Goal: Task Accomplishment & Management: Complete application form

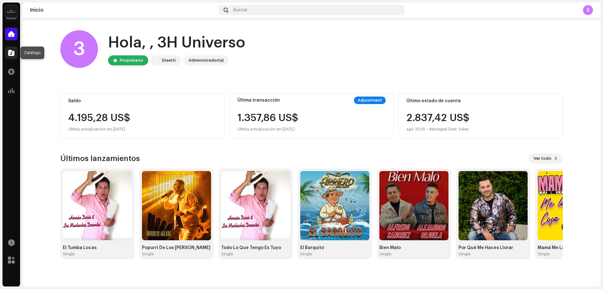
click at [16, 56] on div at bounding box center [11, 52] width 13 height 13
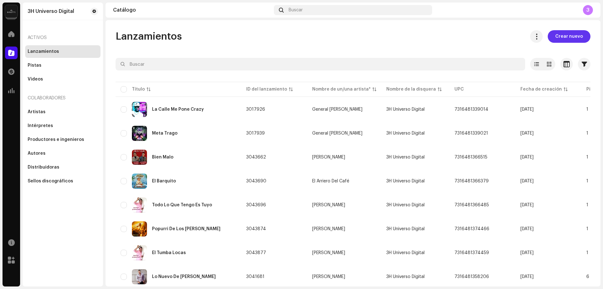
click at [567, 40] on span "Crear nuevo" at bounding box center [569, 36] width 28 height 13
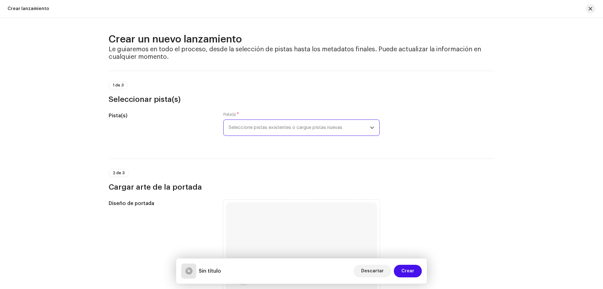
click at [282, 128] on span "Seleccione pistas existentes o cargue pistas nuevas" at bounding box center [299, 128] width 141 height 16
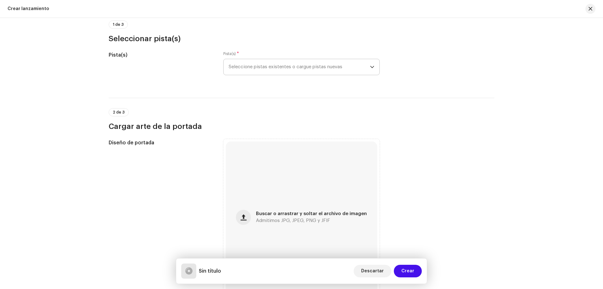
scroll to position [63, 0]
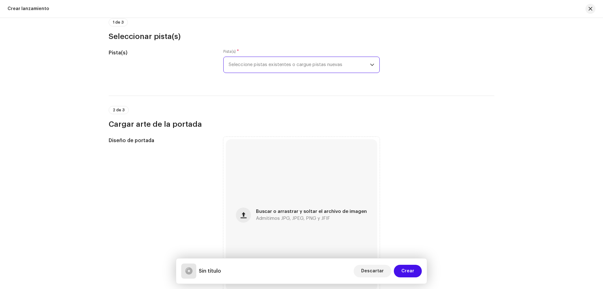
click at [292, 68] on span "Seleccione pistas existentes o cargue pistas nuevas" at bounding box center [299, 65] width 141 height 16
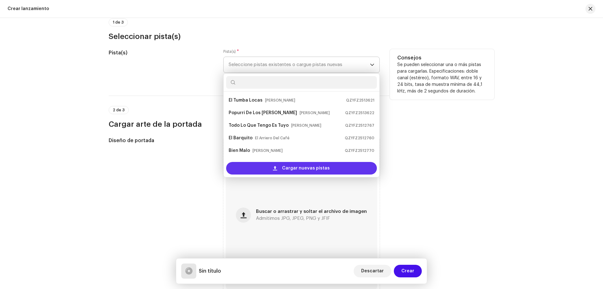
click at [295, 165] on span "Cargar nuevas pistas" at bounding box center [306, 168] width 48 height 13
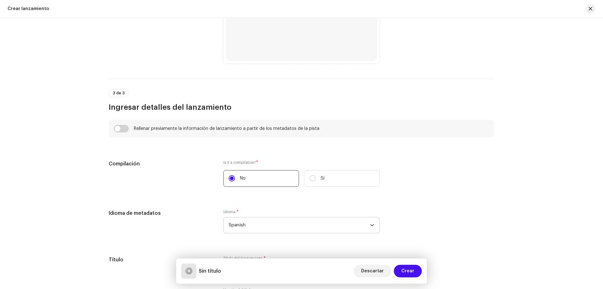
scroll to position [429, 0]
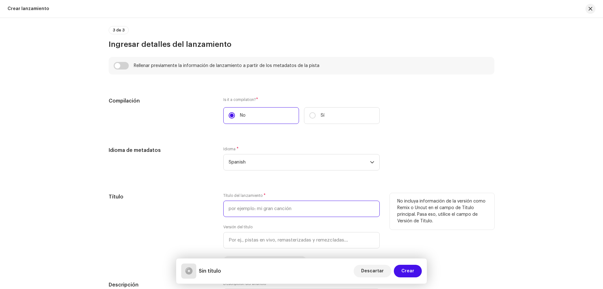
click at [249, 204] on input "text" at bounding box center [301, 208] width 156 height 16
paste input "Chúpate [GEOGRAPHIC_DATA]"
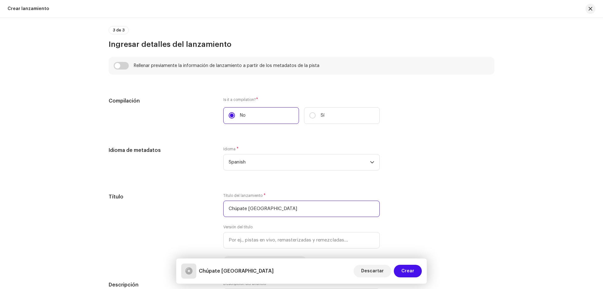
scroll to position [271, 0]
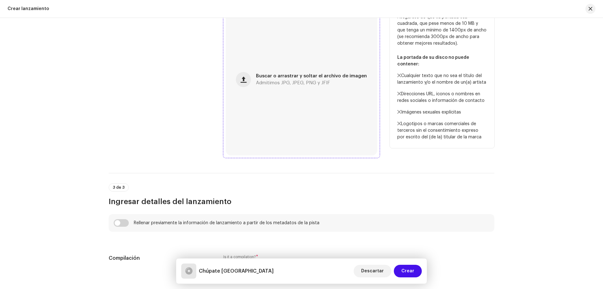
type input "Chúpate [GEOGRAPHIC_DATA]"
click at [289, 100] on div "Buscar o arrastrar y soltar el archivo de imagen Admitimos JPG, JPEG, PNG y JFIF" at bounding box center [301, 79] width 151 height 151
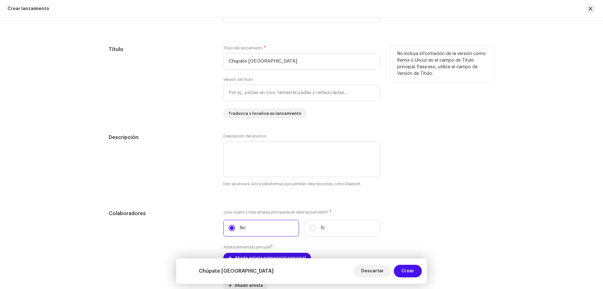
scroll to position [586, 0]
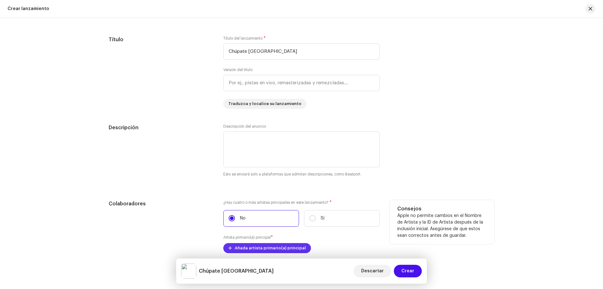
click at [260, 247] on span "Añada artista primario(a) principal" at bounding box center [270, 248] width 71 height 13
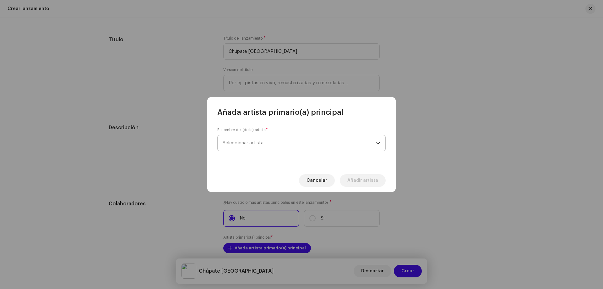
click at [255, 142] on span "Seleccionar artista" at bounding box center [243, 142] width 41 height 5
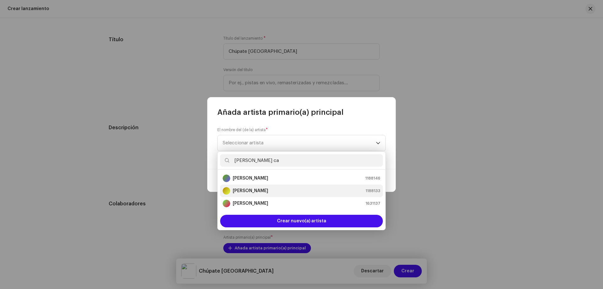
type input "[PERSON_NAME] ca"
click at [289, 189] on div "[PERSON_NAME] 1188133" at bounding box center [302, 191] width 158 height 8
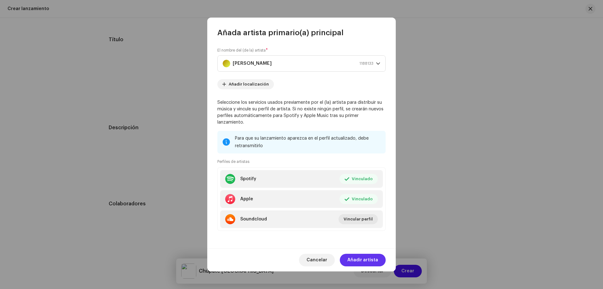
click at [370, 257] on span "Añadir artista" at bounding box center [362, 260] width 31 height 13
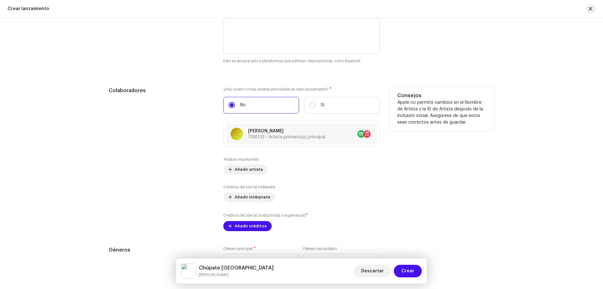
scroll to position [711, 0]
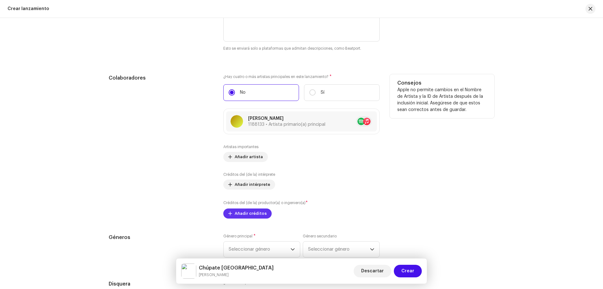
click at [264, 211] on button "Añadir créditos" at bounding box center [247, 213] width 48 height 10
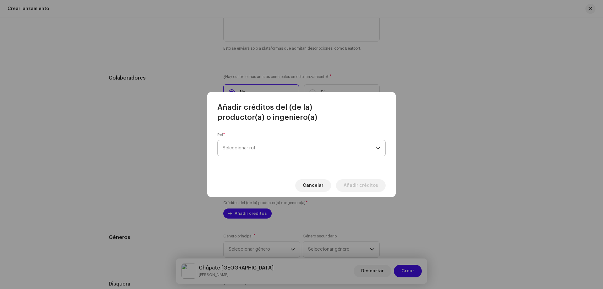
click at [274, 154] on span "Seleccionar rol" at bounding box center [299, 148] width 153 height 16
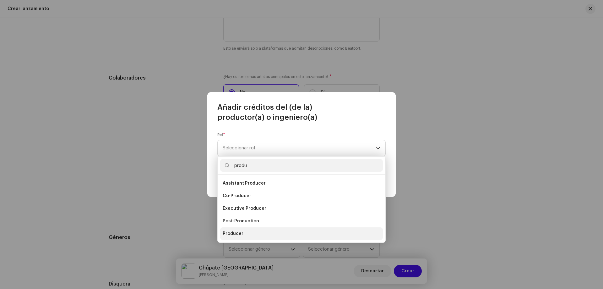
type input "produ"
click at [257, 236] on li "Producer" at bounding box center [301, 233] width 163 height 13
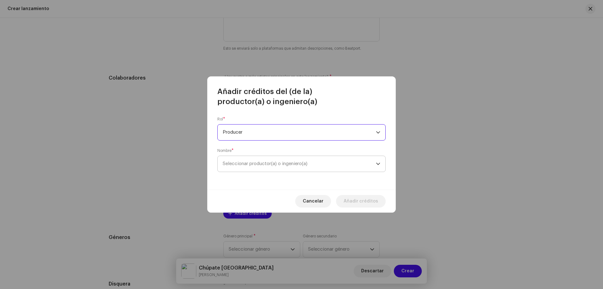
click at [266, 165] on span "Seleccionar productor(a) o ingeniero(a)" at bounding box center [265, 163] width 85 height 5
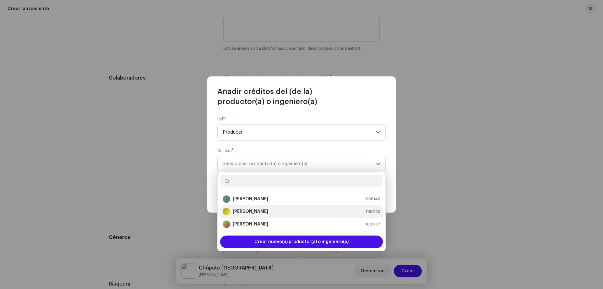
click at [268, 211] on strong "[PERSON_NAME]" at bounding box center [250, 211] width 35 height 6
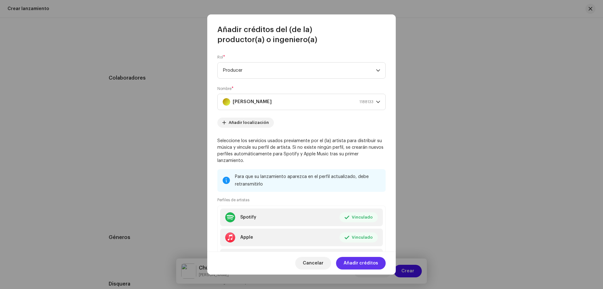
click at [367, 262] on span "Añadir créditos" at bounding box center [361, 263] width 35 height 13
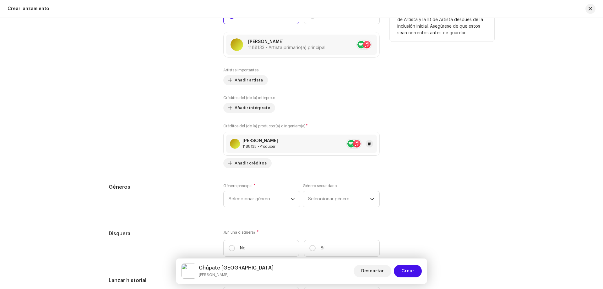
scroll to position [837, 0]
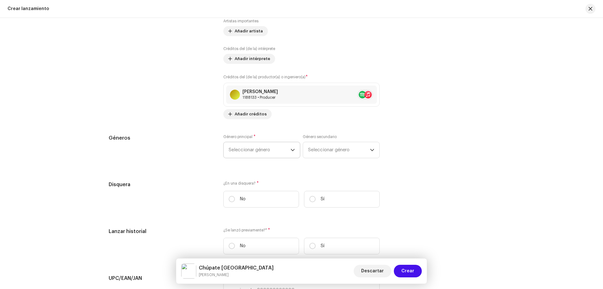
click at [261, 153] on span "Seleccionar género" at bounding box center [260, 150] width 62 height 16
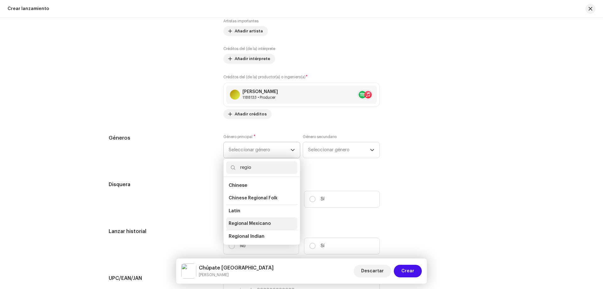
type input "regio"
click at [275, 223] on li "Regional Mexicano" at bounding box center [261, 223] width 71 height 13
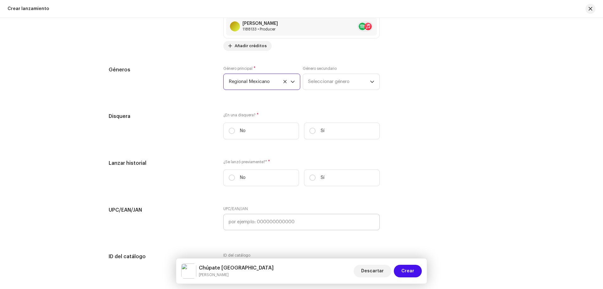
scroll to position [931, 0]
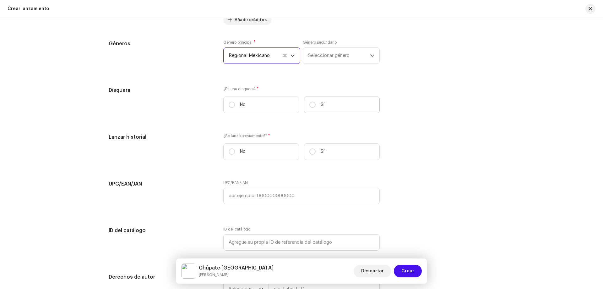
click at [321, 109] on label "Sí" at bounding box center [342, 104] width 76 height 17
click at [316, 108] on input "Sí" at bounding box center [312, 104] width 6 height 6
radio input "true"
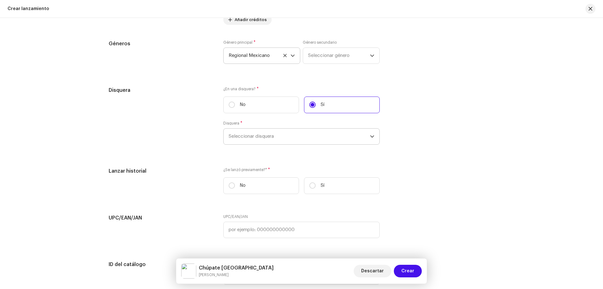
click at [294, 133] on span "Seleccionar disquera" at bounding box center [299, 136] width 141 height 16
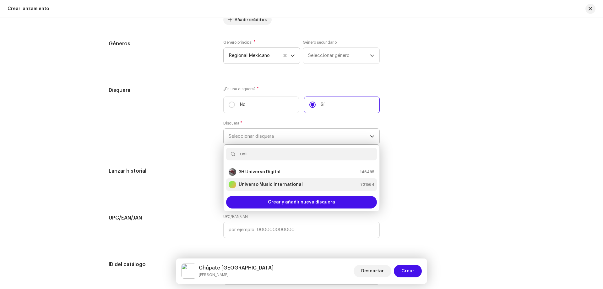
type input "uni"
click at [278, 182] on strong "Universo Music International" at bounding box center [271, 184] width 64 height 6
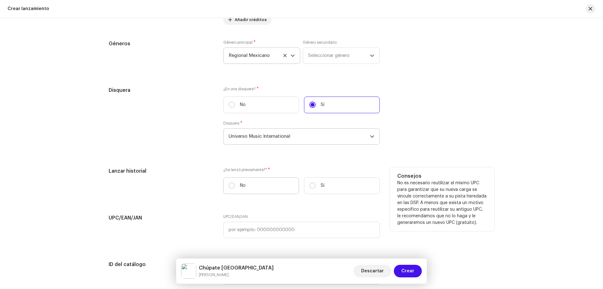
drag, startPoint x: 277, startPoint y: 182, endPoint x: 272, endPoint y: 177, distance: 6.2
click at [273, 177] on label "No" at bounding box center [261, 185] width 76 height 17
click at [235, 182] on input "No" at bounding box center [232, 185] width 6 height 6
radio input "true"
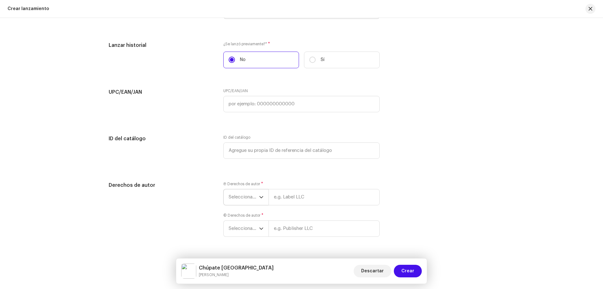
click at [256, 204] on span "Seleccionar año" at bounding box center [244, 197] width 30 height 16
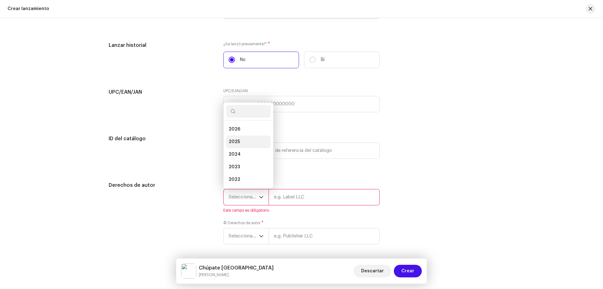
click at [244, 140] on li "2025" at bounding box center [248, 141] width 45 height 13
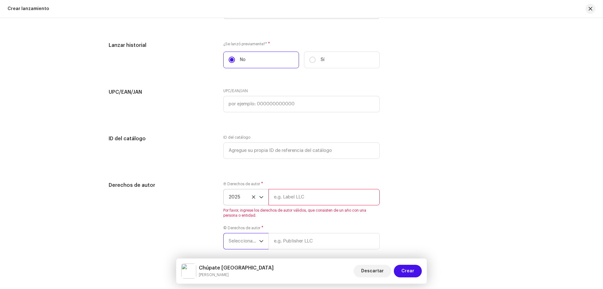
click at [252, 245] on span "Seleccionar año" at bounding box center [244, 241] width 30 height 16
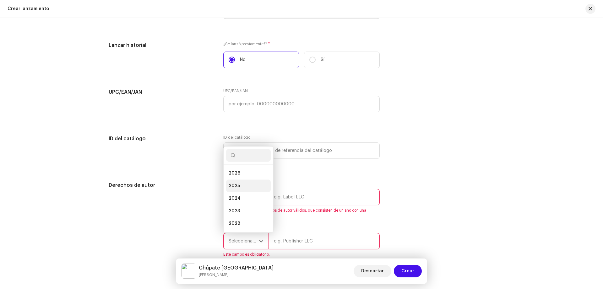
click at [246, 184] on li "2025" at bounding box center [248, 185] width 45 height 13
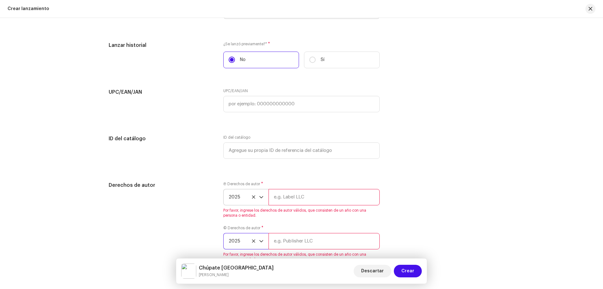
click at [296, 201] on input "text" at bounding box center [324, 197] width 111 height 16
type input "Universo Music International"
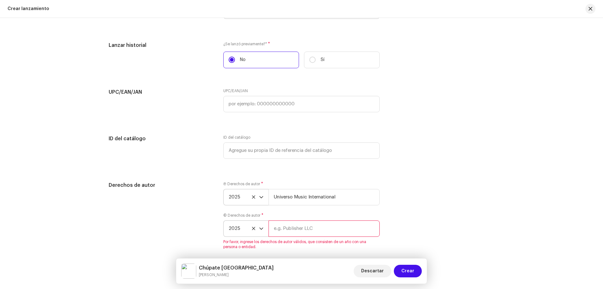
click at [312, 232] on input "text" at bounding box center [324, 228] width 111 height 16
type input "Universo Music International"
click at [408, 213] on div "Derechos de autor Ⓟ Derechos de autor * 2025 Universo Music International © Der…" at bounding box center [302, 212] width 386 height 63
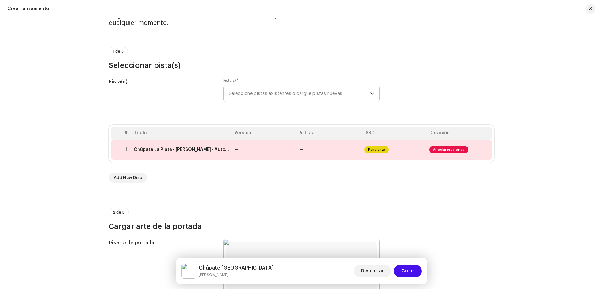
scroll to position [20, 0]
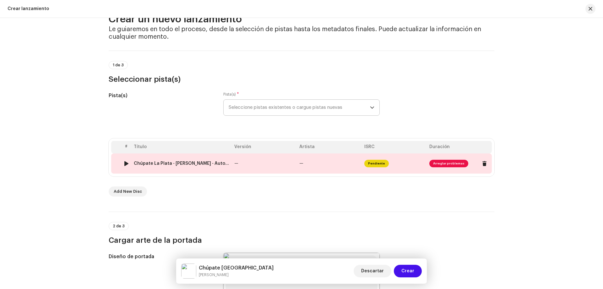
click at [332, 166] on td "—" at bounding box center [329, 163] width 65 height 20
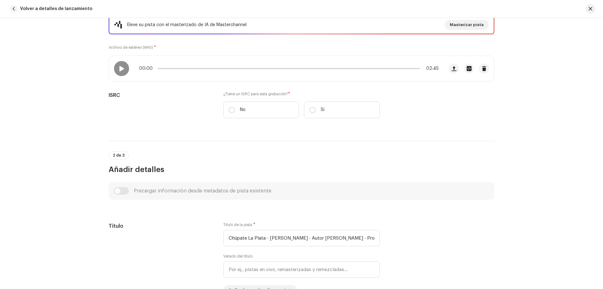
scroll to position [126, 0]
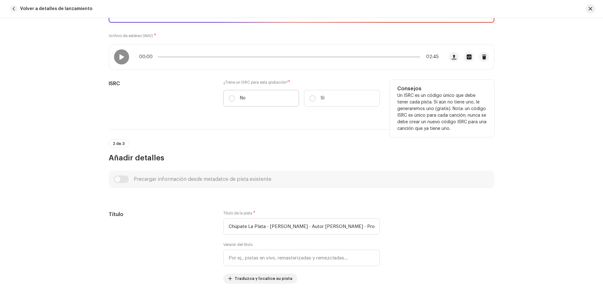
click at [247, 104] on label "No" at bounding box center [261, 98] width 76 height 17
click at [235, 101] on input "No" at bounding box center [232, 98] width 6 height 6
radio input "true"
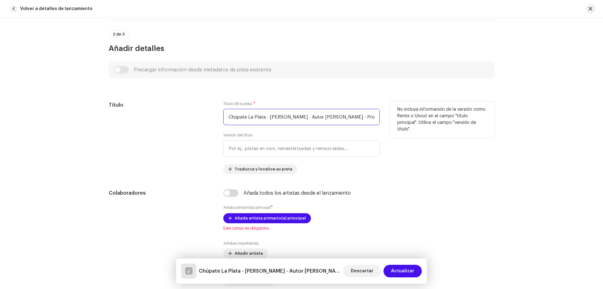
scroll to position [0, 99]
drag, startPoint x: 265, startPoint y: 118, endPoint x: 462, endPoint y: 120, distance: 197.0
click at [462, 120] on div "Título Título de la pista * Chúpate La Plata - [PERSON_NAME] - Autor [PERSON_NA…" at bounding box center [302, 137] width 386 height 73
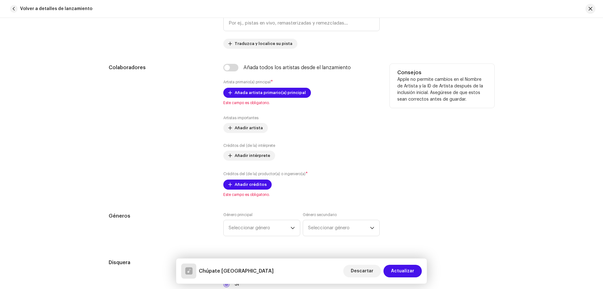
scroll to position [377, 0]
type input "Chúpate [GEOGRAPHIC_DATA]"
click at [224, 70] on input "checkbox" at bounding box center [230, 67] width 15 height 8
checkbox input "true"
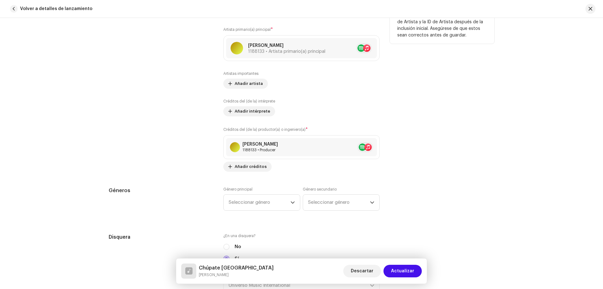
scroll to position [534, 0]
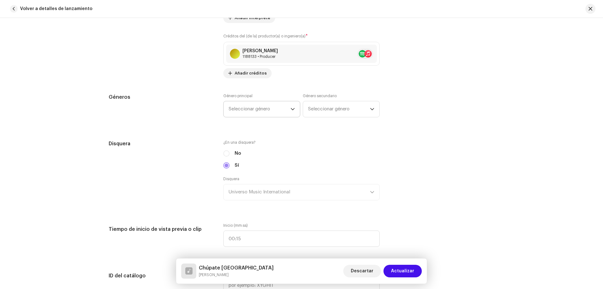
click at [257, 110] on span "Seleccionar género" at bounding box center [260, 109] width 62 height 16
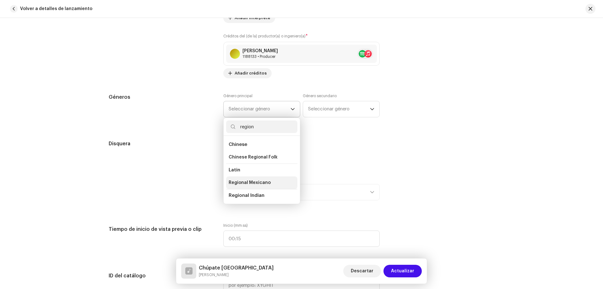
type input "region"
click at [268, 182] on li "Regional Mexicano" at bounding box center [261, 182] width 71 height 13
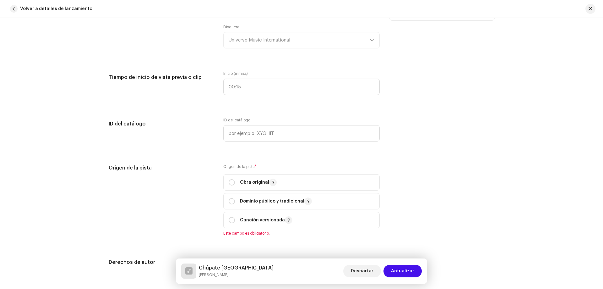
scroll to position [691, 0]
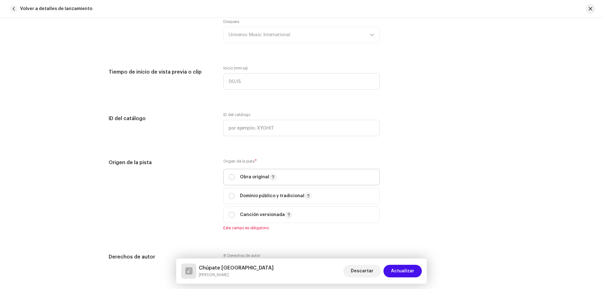
click at [259, 177] on p "Obra original" at bounding box center [258, 177] width 37 height 8
radio input "true"
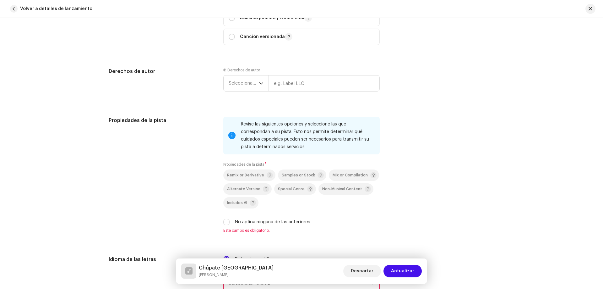
scroll to position [880, 0]
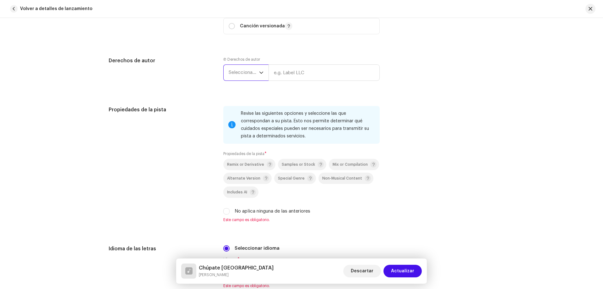
click at [254, 78] on span "Seleccionar año" at bounding box center [244, 73] width 30 height 16
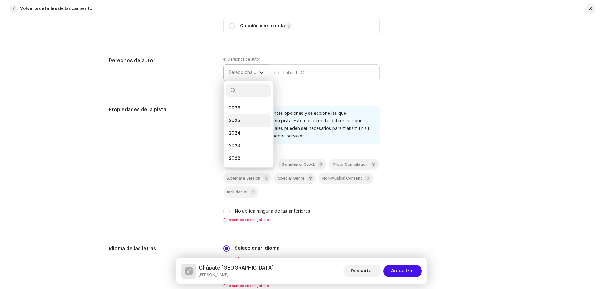
click at [254, 117] on li "2025" at bounding box center [248, 120] width 45 height 13
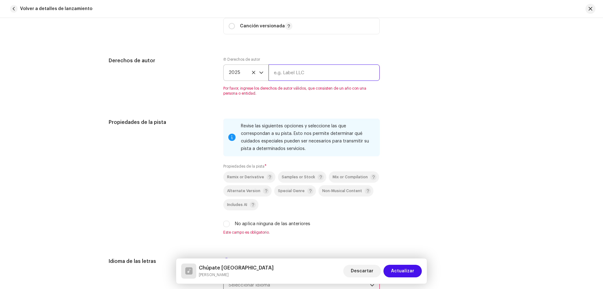
click at [283, 74] on input "text" at bounding box center [324, 72] width 111 height 16
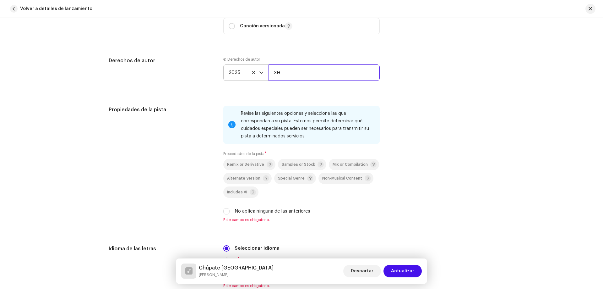
type input "3"
click at [314, 76] on input "text" at bounding box center [324, 72] width 111 height 16
type input "Universo Music International"
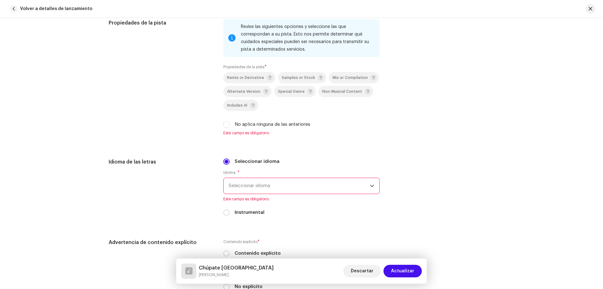
scroll to position [974, 0]
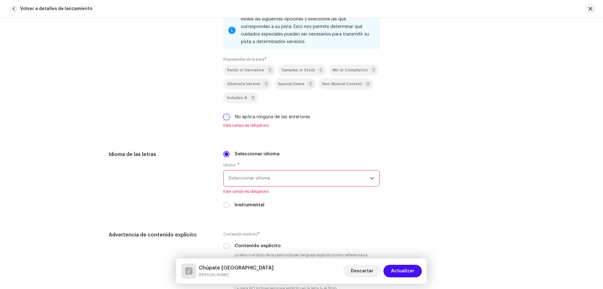
click at [222, 117] on div "Propiedades de la pista Revise las siguientes opciones y seleccione las que cor…" at bounding box center [302, 74] width 386 height 124
click at [223, 118] on input "No aplica ninguna de las anteriores" at bounding box center [226, 117] width 6 height 6
checkbox input "true"
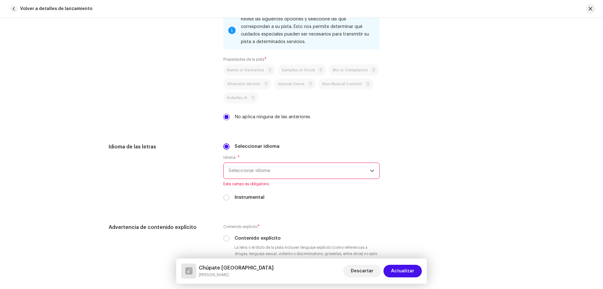
click at [248, 172] on span "Seleccionar idioma" at bounding box center [299, 171] width 141 height 16
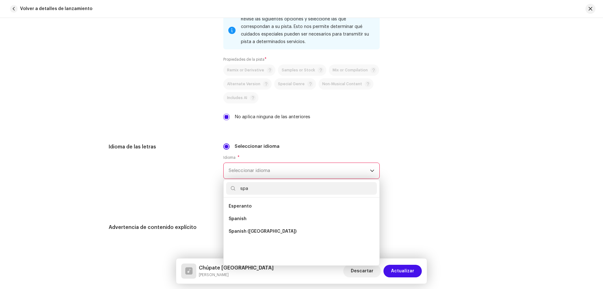
scroll to position [0, 0]
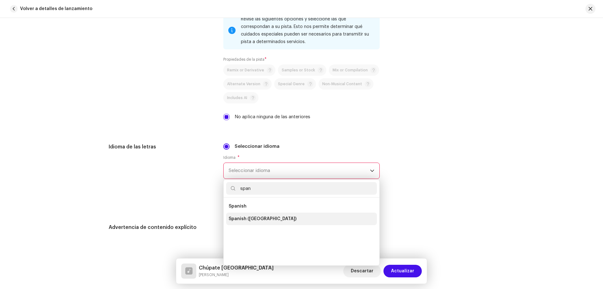
type input "span"
click at [264, 219] on span "Spanish ([GEOGRAPHIC_DATA])" at bounding box center [263, 219] width 68 height 6
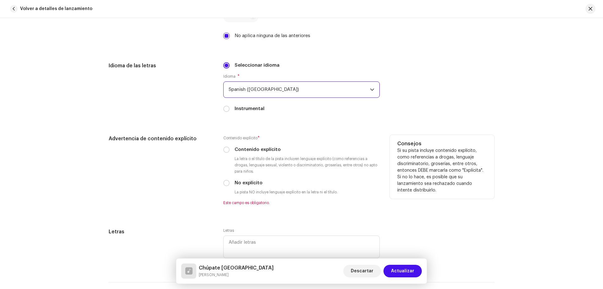
scroll to position [1068, 0]
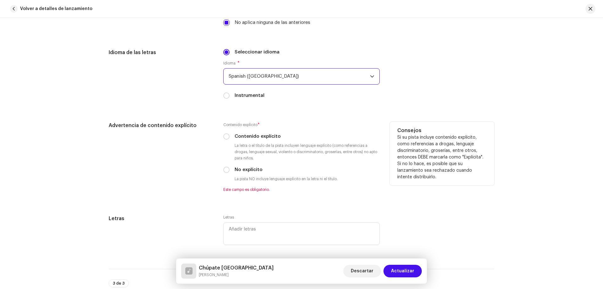
click at [238, 168] on label "No explícito" at bounding box center [249, 169] width 28 height 7
click at [230, 168] on input "No explícito" at bounding box center [226, 170] width 6 height 6
radio input "true"
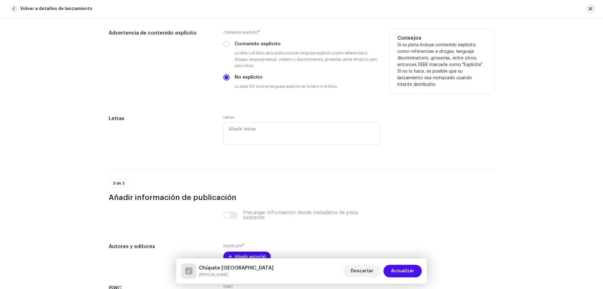
scroll to position [1225, 0]
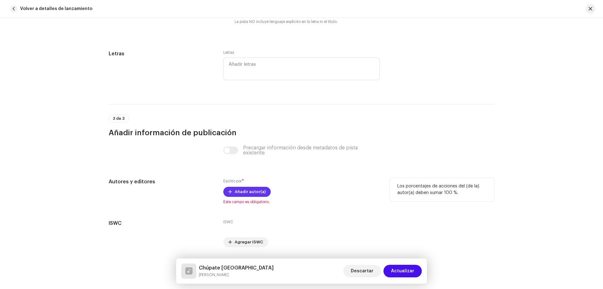
click at [246, 188] on span "Añadir autor(a)" at bounding box center [250, 191] width 31 height 13
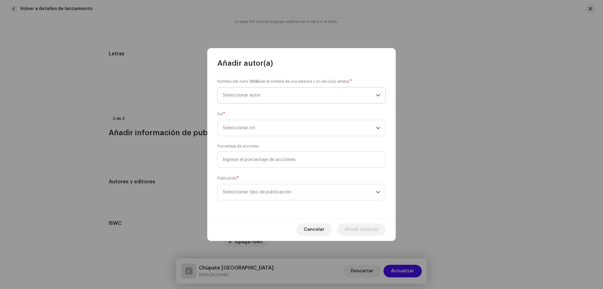
click at [256, 93] on span "Seleccionar autor" at bounding box center [242, 95] width 38 height 5
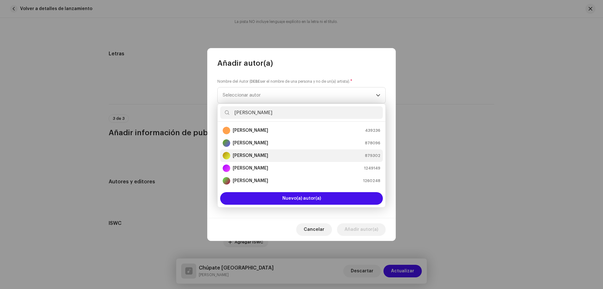
type input "[PERSON_NAME]"
click at [276, 159] on li "[PERSON_NAME] 879302" at bounding box center [301, 155] width 163 height 13
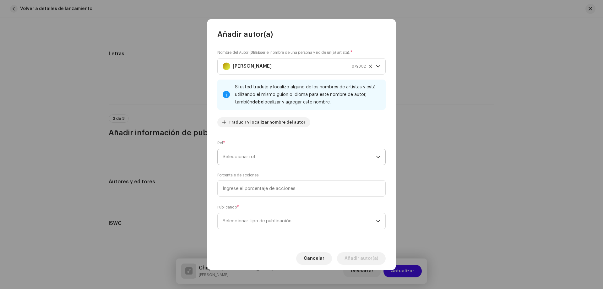
click at [275, 159] on span "Seleccionar rol" at bounding box center [299, 157] width 153 height 16
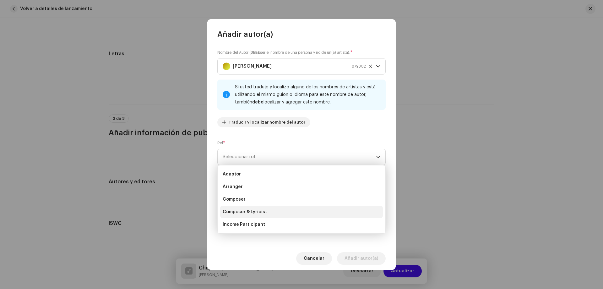
click at [268, 213] on li "Composer & Lyricist" at bounding box center [301, 211] width 163 height 13
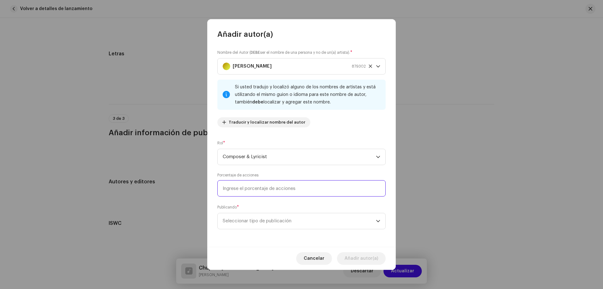
click at [264, 196] on input at bounding box center [301, 188] width 168 height 16
type input "100,00"
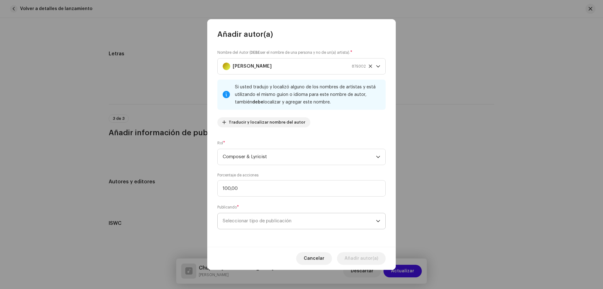
click at [260, 221] on span "Seleccionar tipo de publicación" at bounding box center [299, 221] width 153 height 16
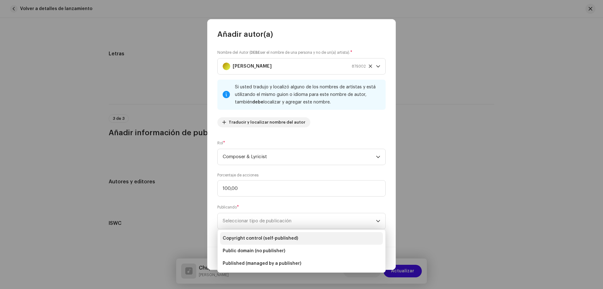
click at [264, 232] on li "Copyright control (self-published)" at bounding box center [301, 238] width 163 height 13
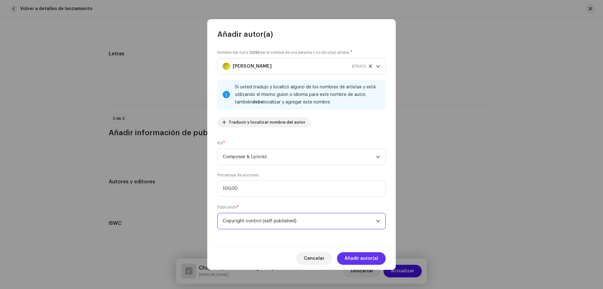
click at [379, 254] on button "Añadir autor(a)" at bounding box center [361, 258] width 49 height 13
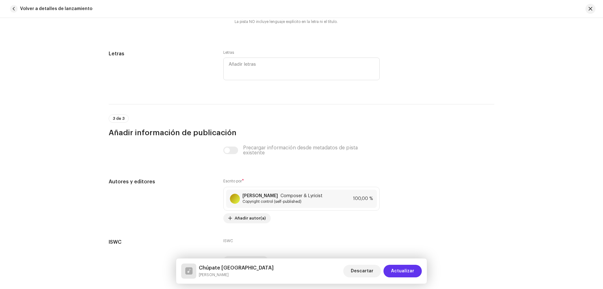
click at [407, 266] on span "Actualizar" at bounding box center [402, 271] width 23 height 13
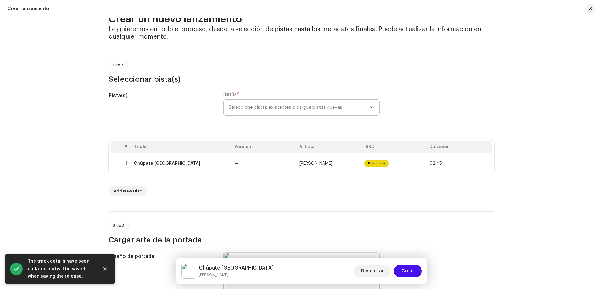
click at [407, 266] on span "Crear" at bounding box center [407, 271] width 13 height 13
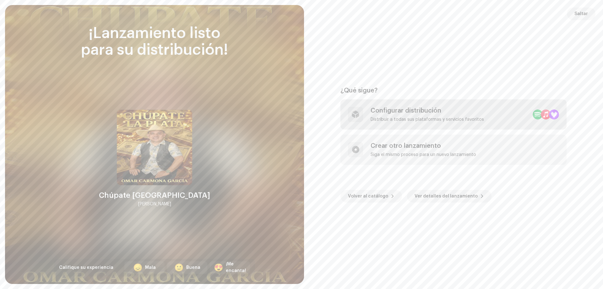
click at [401, 117] on div "Distribuir a todas sus plataformas y servicios favoritos" at bounding box center [427, 119] width 113 height 5
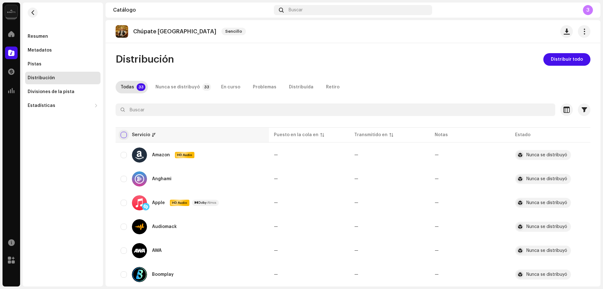
click at [121, 136] on input "checkbox" at bounding box center [124, 135] width 6 height 6
checkbox input "true"
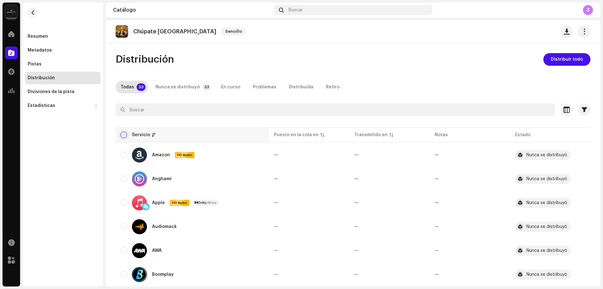
checkbox input "true"
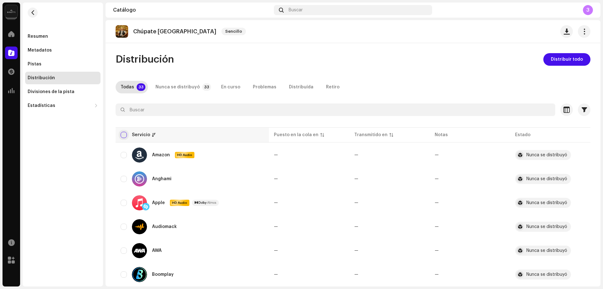
checkbox input "true"
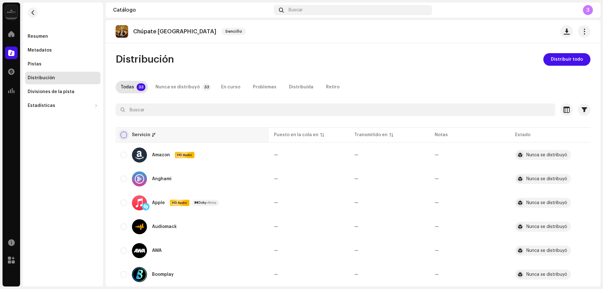
checkbox input "true"
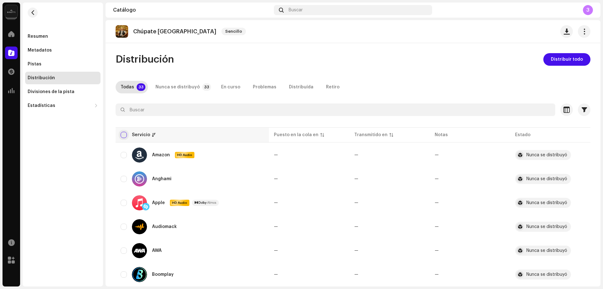
checkbox input "true"
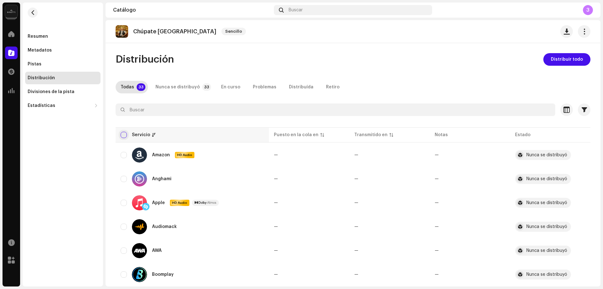
checkbox input "true"
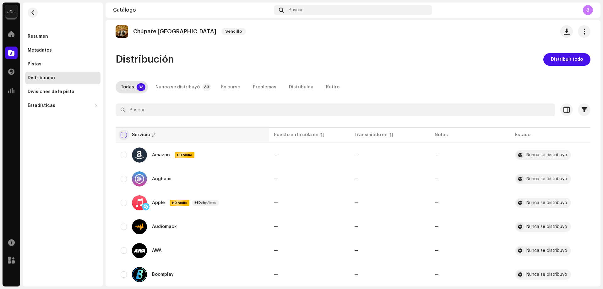
checkbox input "true"
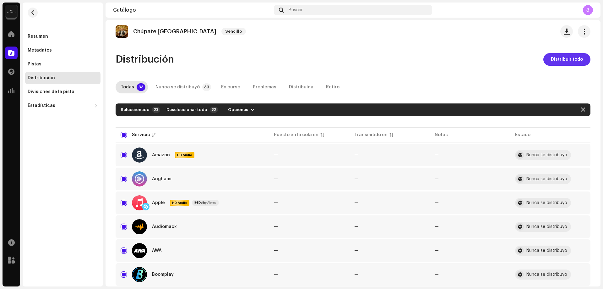
click at [561, 62] on span "Distribuir todo" at bounding box center [567, 59] width 32 height 13
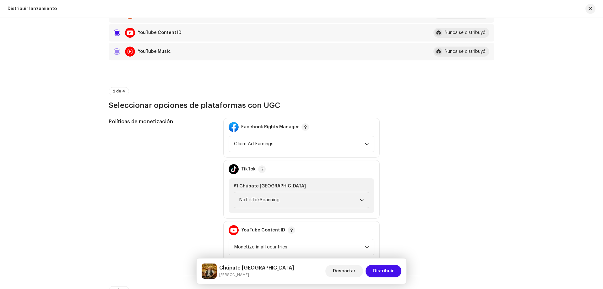
scroll to position [754, 0]
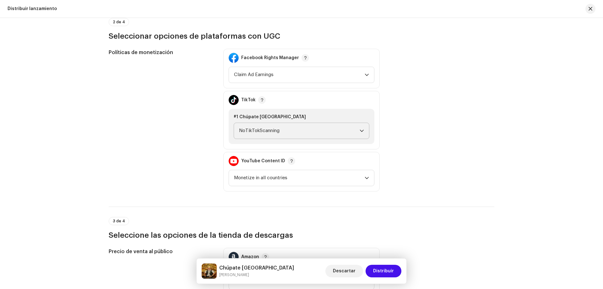
click at [292, 128] on span "NoTikTokScanning" at bounding box center [299, 131] width 121 height 16
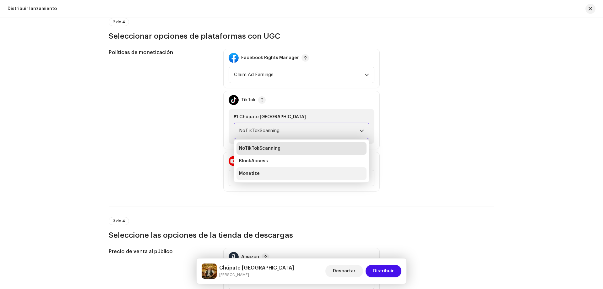
click at [285, 175] on li "Monetize" at bounding box center [302, 173] width 130 height 13
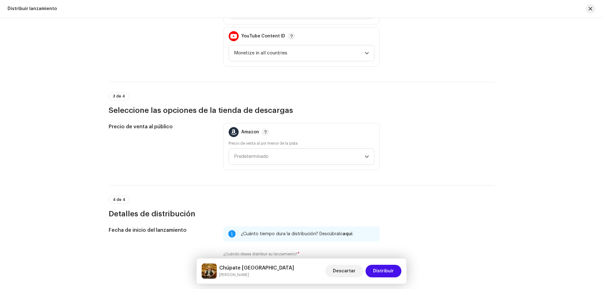
scroll to position [880, 0]
click at [287, 153] on span "Predeterminado" at bounding box center [299, 156] width 131 height 16
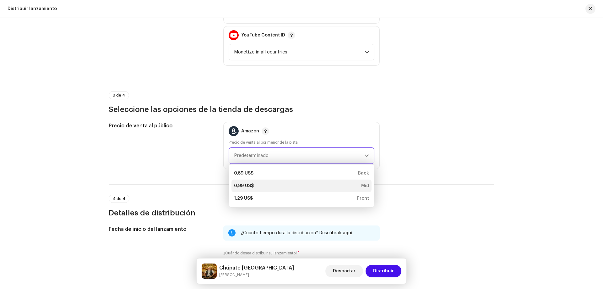
click at [282, 185] on div "0,99 US$ Mid" at bounding box center [301, 186] width 135 height 6
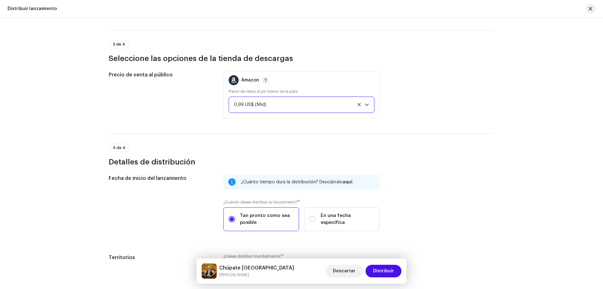
scroll to position [988, 0]
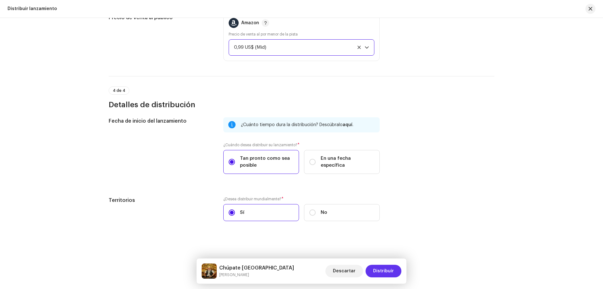
click at [384, 266] on span "Distribuir" at bounding box center [383, 271] width 21 height 13
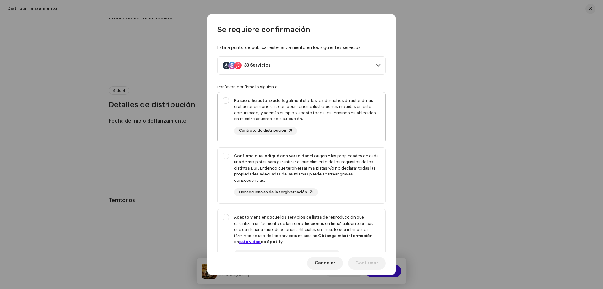
click at [339, 110] on div "Poseo o he autorizado legalmente todos los derechos de autor de las grabaciones…" at bounding box center [307, 109] width 146 height 25
checkbox input "true"
click at [335, 172] on div "Confirmo que indiqué con veracidad el origen y las propiedades de cada una de m…" at bounding box center [307, 168] width 146 height 31
checkbox input "true"
click at [353, 237] on strong "Obtenga más información en este video de Spotify." at bounding box center [303, 238] width 139 height 10
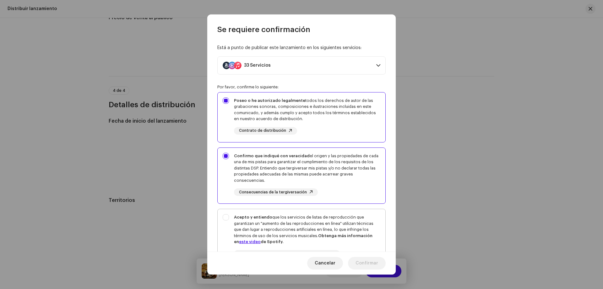
checkbox input "true"
click at [363, 259] on span "Confirmar" at bounding box center [367, 263] width 23 height 13
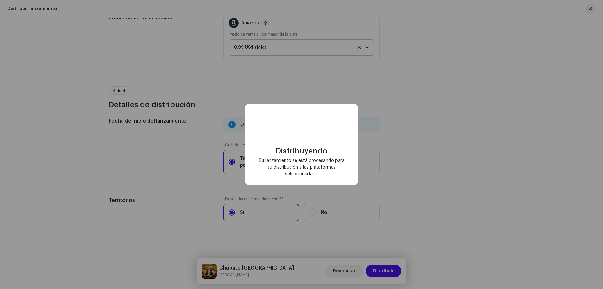
checkbox input "false"
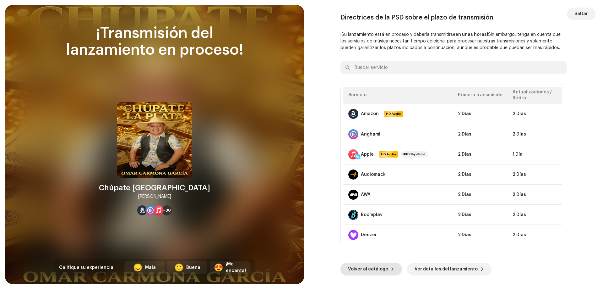
click at [362, 265] on span "Volver al catálogo" at bounding box center [368, 269] width 40 height 13
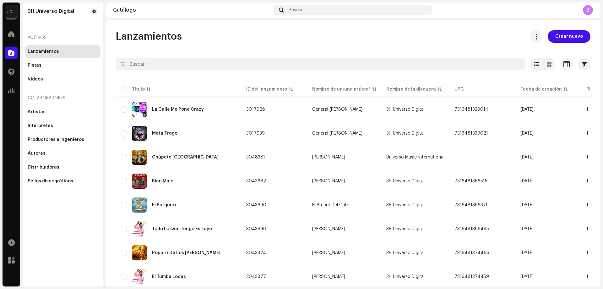
click at [588, 11] on div "3" at bounding box center [588, 10] width 10 height 10
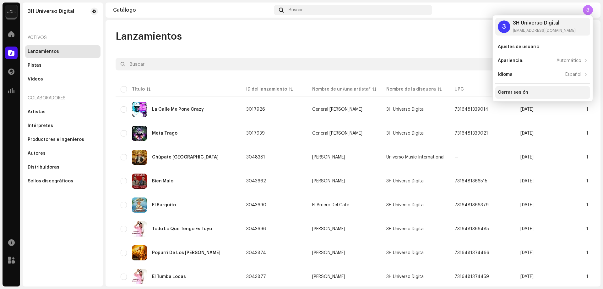
click at [543, 97] on div "Cerrar sesión" at bounding box center [542, 92] width 95 height 13
